Goal: Find specific page/section: Find specific page/section

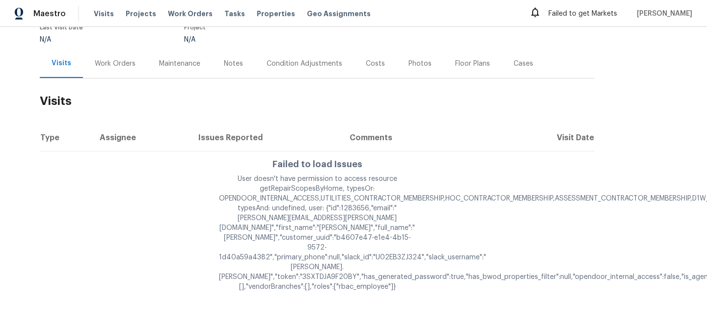
scroll to position [91, 0]
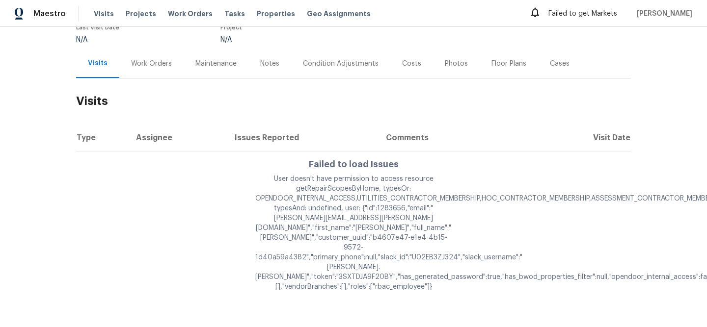
click at [208, 62] on div "Maintenance" at bounding box center [215, 64] width 41 height 10
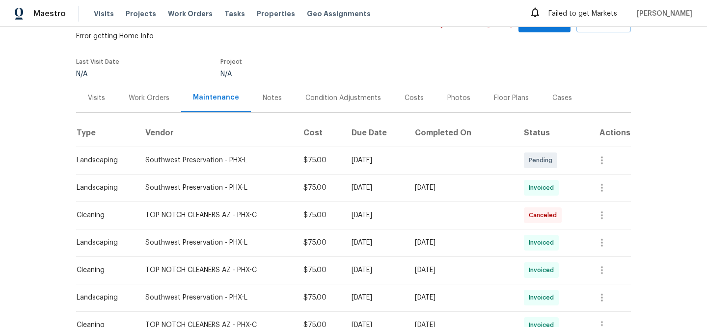
scroll to position [62, 0]
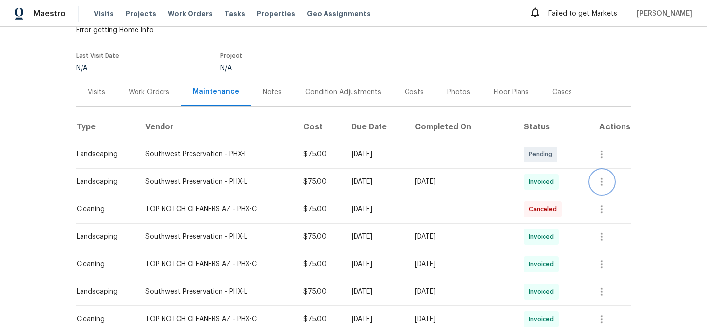
click at [607, 184] on icon "button" at bounding box center [602, 182] width 12 height 12
click at [628, 201] on li "View details" at bounding box center [627, 198] width 69 height 16
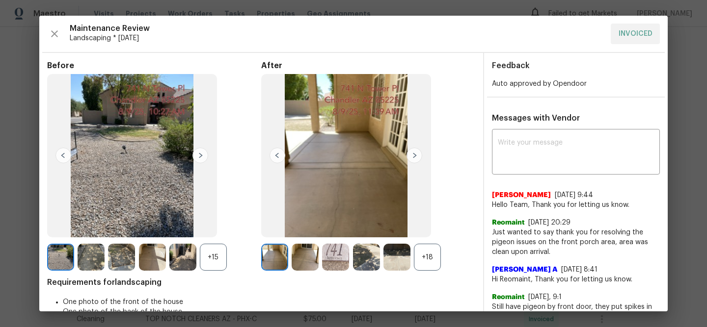
click at [198, 158] on img at bounding box center [200, 156] width 16 height 16
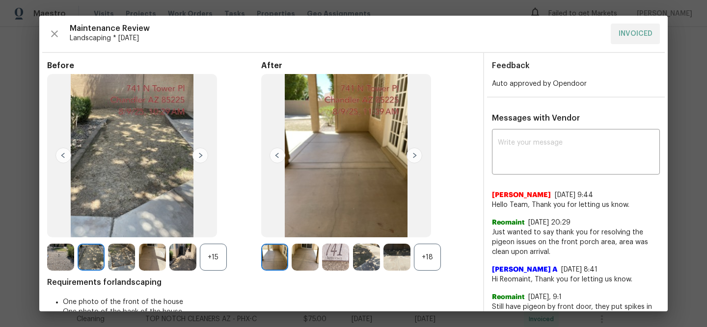
click at [201, 157] on img at bounding box center [200, 156] width 16 height 16
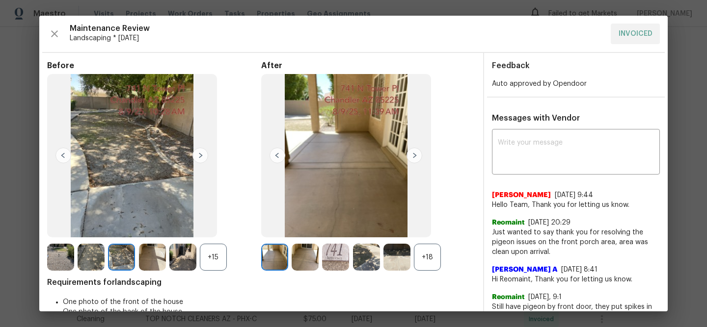
click at [201, 157] on img at bounding box center [200, 156] width 16 height 16
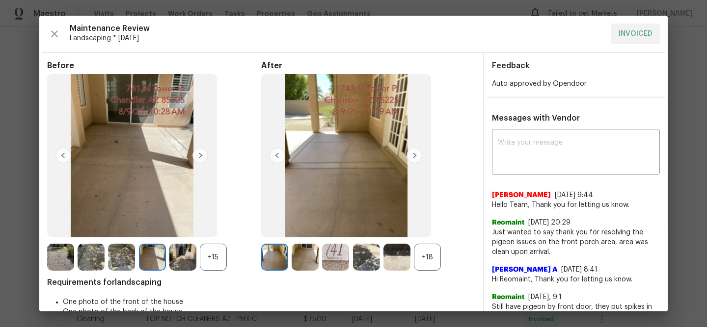
click at [201, 157] on img at bounding box center [200, 156] width 16 height 16
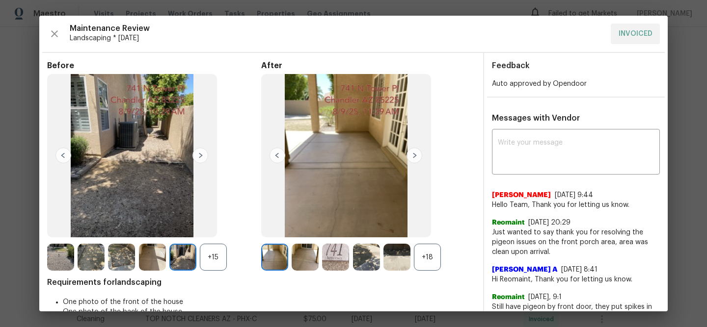
click at [201, 157] on img at bounding box center [200, 156] width 16 height 16
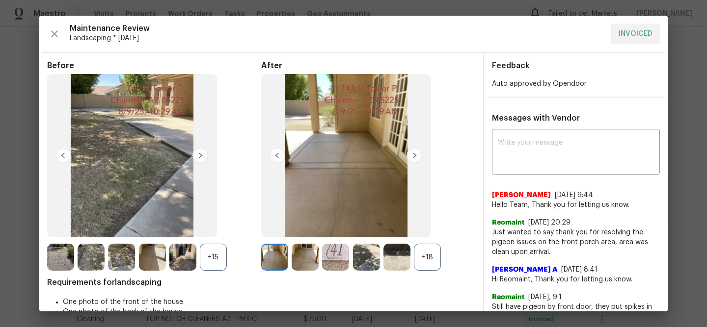
click at [201, 157] on img at bounding box center [200, 156] width 16 height 16
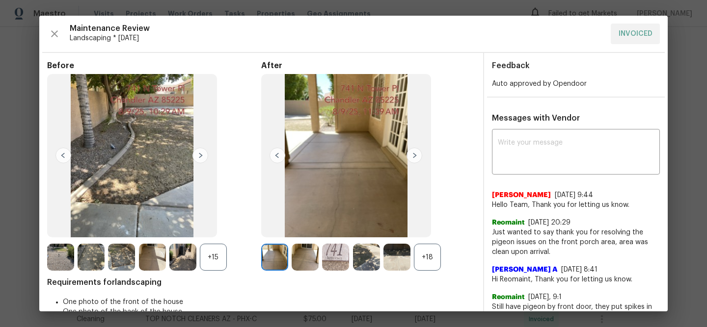
click at [416, 155] on img at bounding box center [414, 156] width 16 height 16
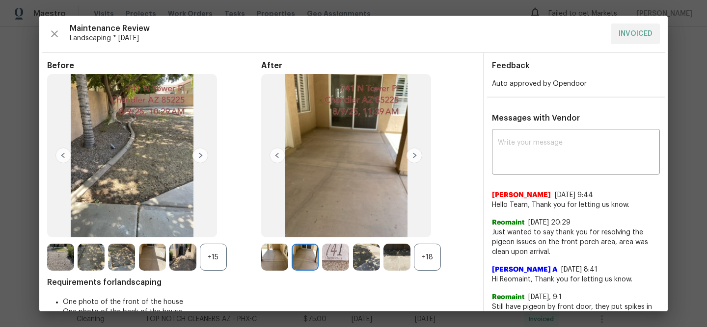
click at [416, 155] on img at bounding box center [414, 156] width 16 height 16
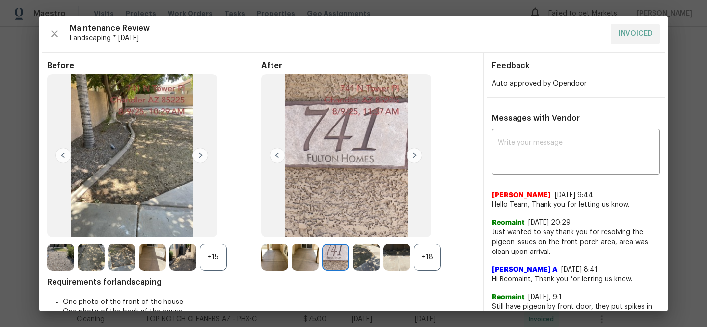
click at [416, 155] on img at bounding box center [414, 156] width 16 height 16
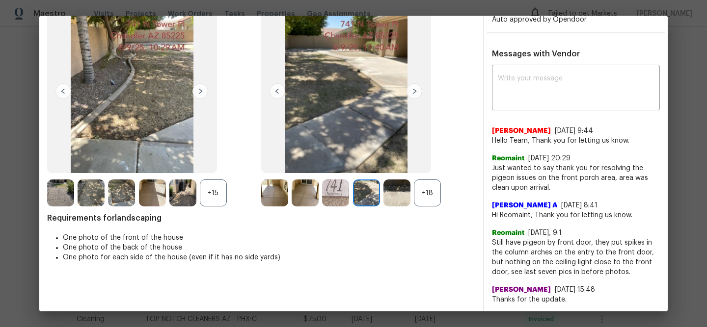
scroll to position [0, 0]
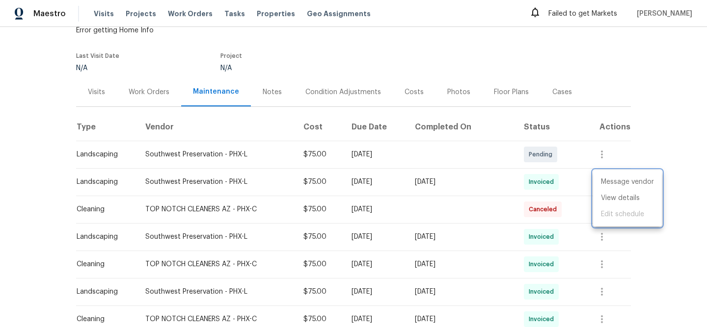
click at [676, 151] on div at bounding box center [353, 163] width 707 height 327
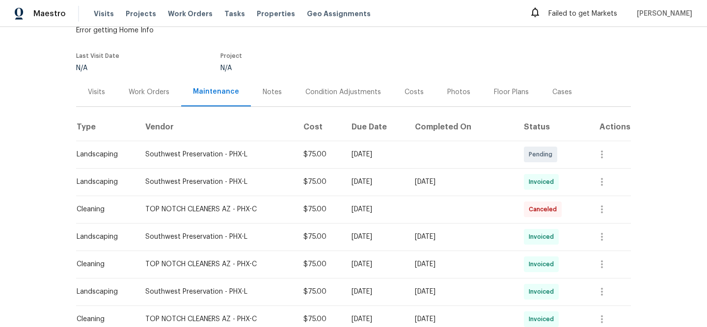
click at [666, 171] on div "Back to all projects [STREET_ADDRESS] Error getting Home Info Not seen [DATE] M…" at bounding box center [353, 177] width 707 height 300
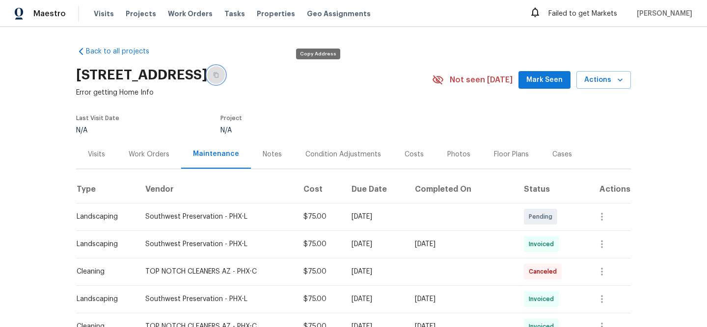
click at [219, 76] on icon "button" at bounding box center [216, 75] width 6 height 6
